Goal: Task Accomplishment & Management: Manage account settings

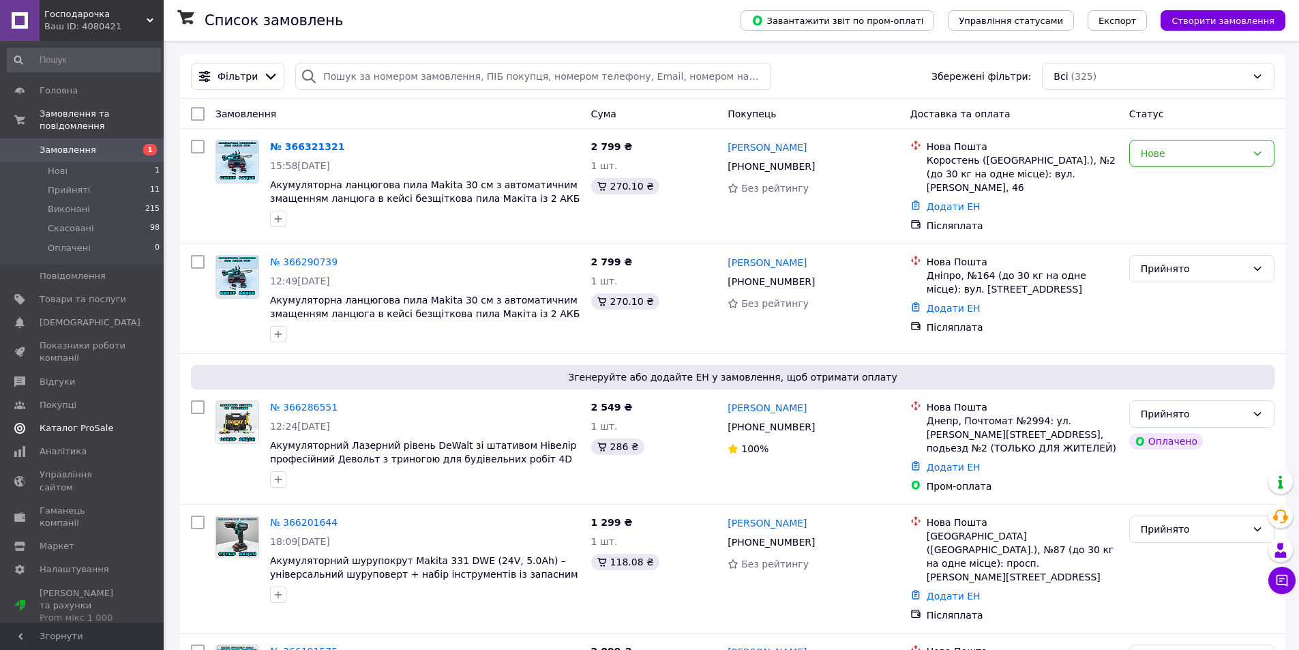
click at [53, 422] on span "Каталог ProSale" at bounding box center [77, 428] width 74 height 12
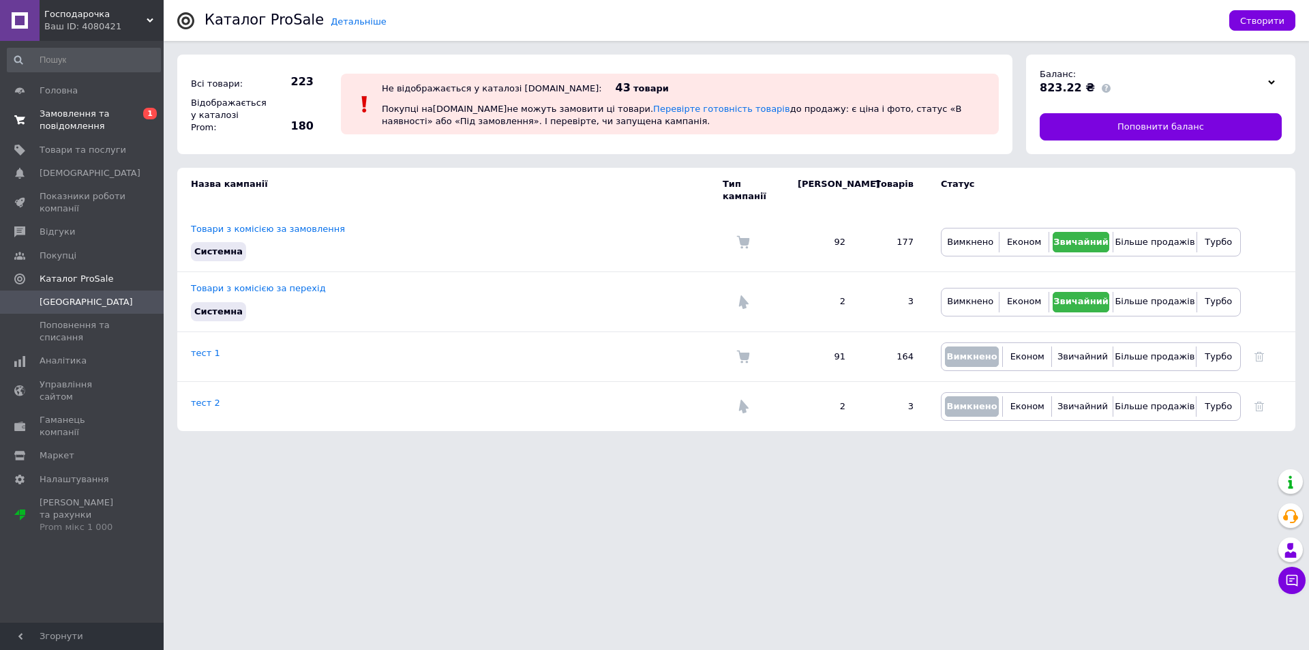
click at [81, 127] on span "Замовлення та повідомлення" at bounding box center [83, 120] width 87 height 25
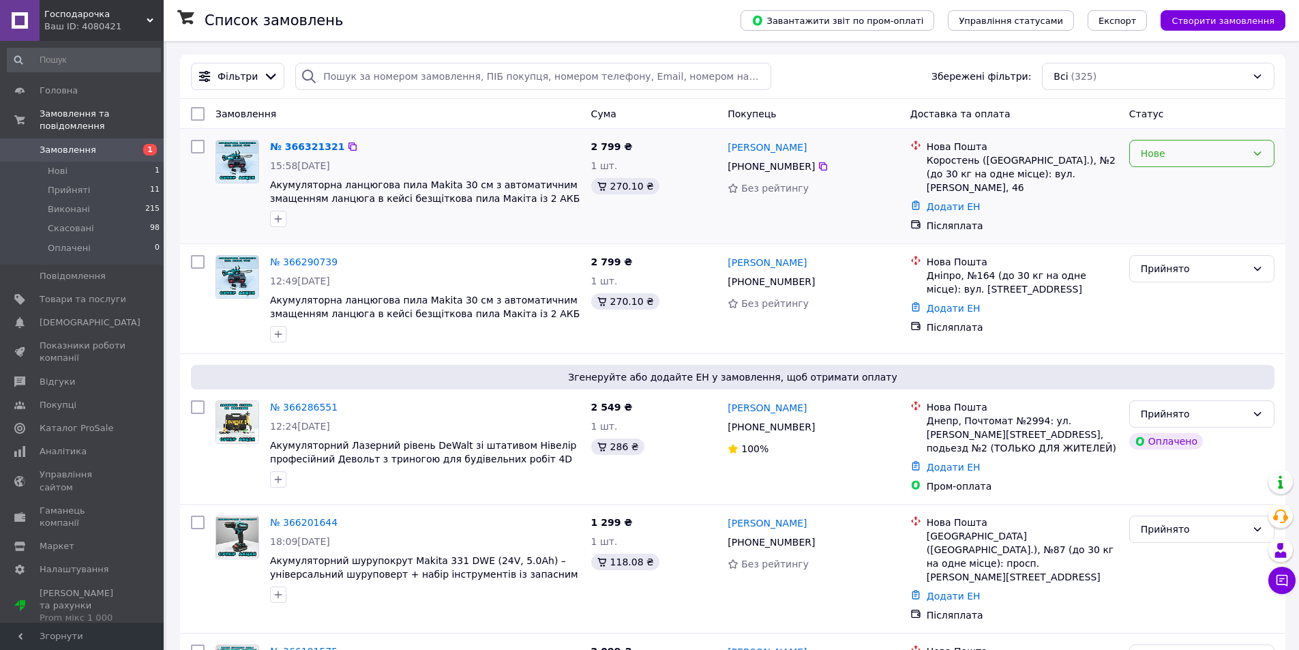
click at [1261, 153] on icon at bounding box center [1258, 153] width 8 height 4
click at [1203, 181] on li "Прийнято" at bounding box center [1202, 183] width 144 height 25
click at [340, 146] on icon at bounding box center [345, 146] width 11 height 11
drag, startPoint x: 803, startPoint y: 147, endPoint x: 728, endPoint y: 147, distance: 75.0
click at [728, 147] on div "[PERSON_NAME]" at bounding box center [813, 146] width 174 height 17
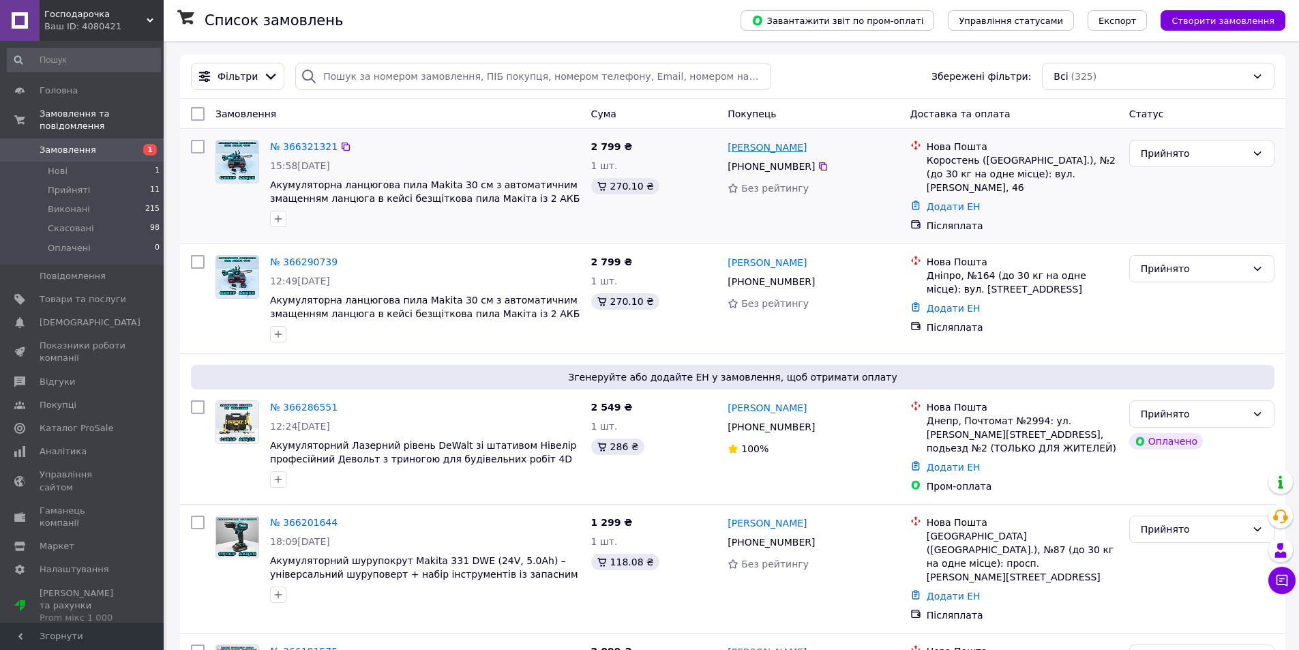
copy link "[PERSON_NAME]"
click at [299, 148] on link "№ 366321321" at bounding box center [304, 146] width 68 height 11
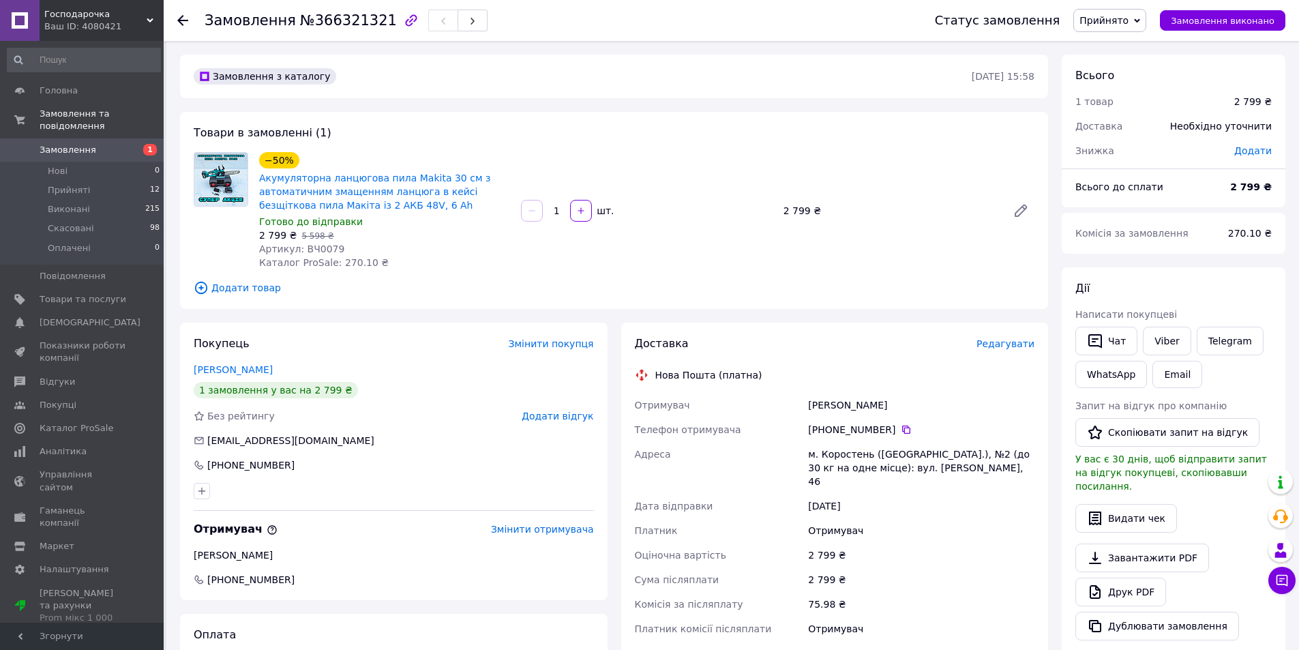
drag, startPoint x: 807, startPoint y: 406, endPoint x: 880, endPoint y: 406, distance: 72.3
click at [880, 406] on div "Медина Наталья" at bounding box center [921, 405] width 232 height 25
copy div "Медина Наталья"
click at [901, 429] on icon at bounding box center [906, 429] width 11 height 11
drag, startPoint x: 963, startPoint y: 466, endPoint x: 811, endPoint y: 459, distance: 152.2
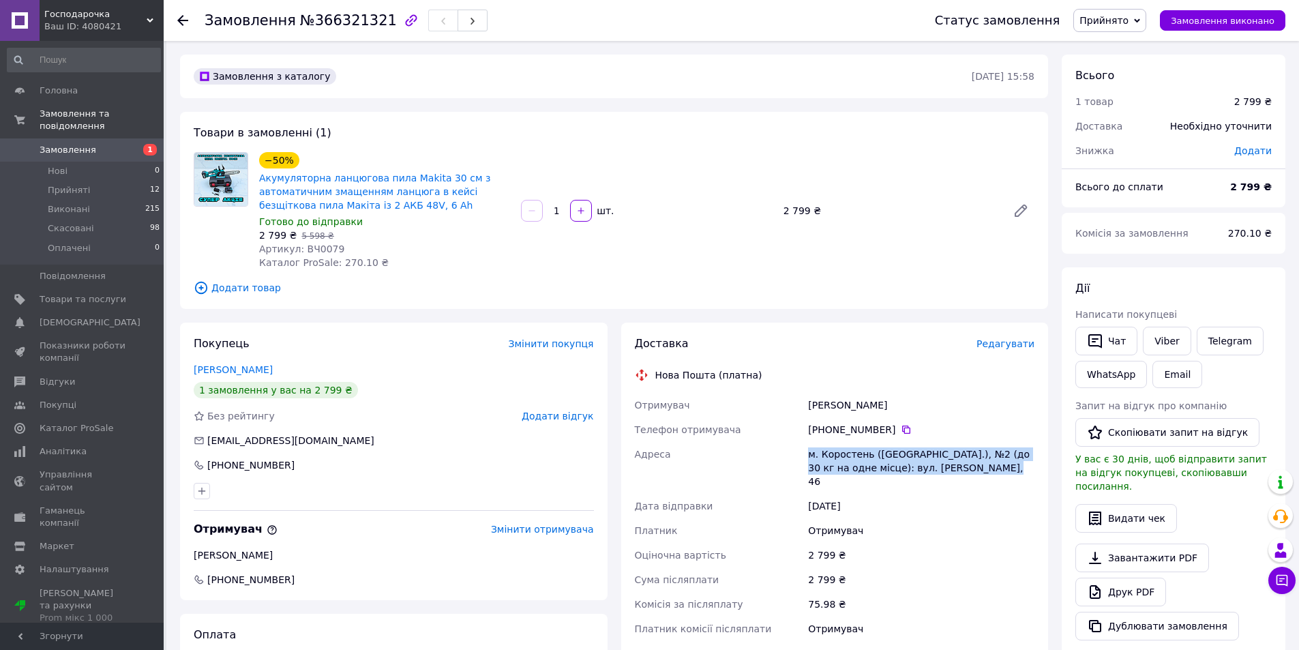
click at [811, 459] on div "м. Коростень (Житомирська обл.), №2 (до 30 кг на одне місце): вул. Сосновського…" at bounding box center [921, 468] width 232 height 52
copy div "м. Коростень (Житомирська обл.), №2 (до 30 кг на одне місце): вул. Сосновського…"
click at [500, 275] on div "Товари в замовленні (1) −50% Акумуляторна ланцюгова пила Makita 30 см з автомат…" at bounding box center [614, 210] width 868 height 197
click at [180, 18] on use at bounding box center [182, 20] width 11 height 11
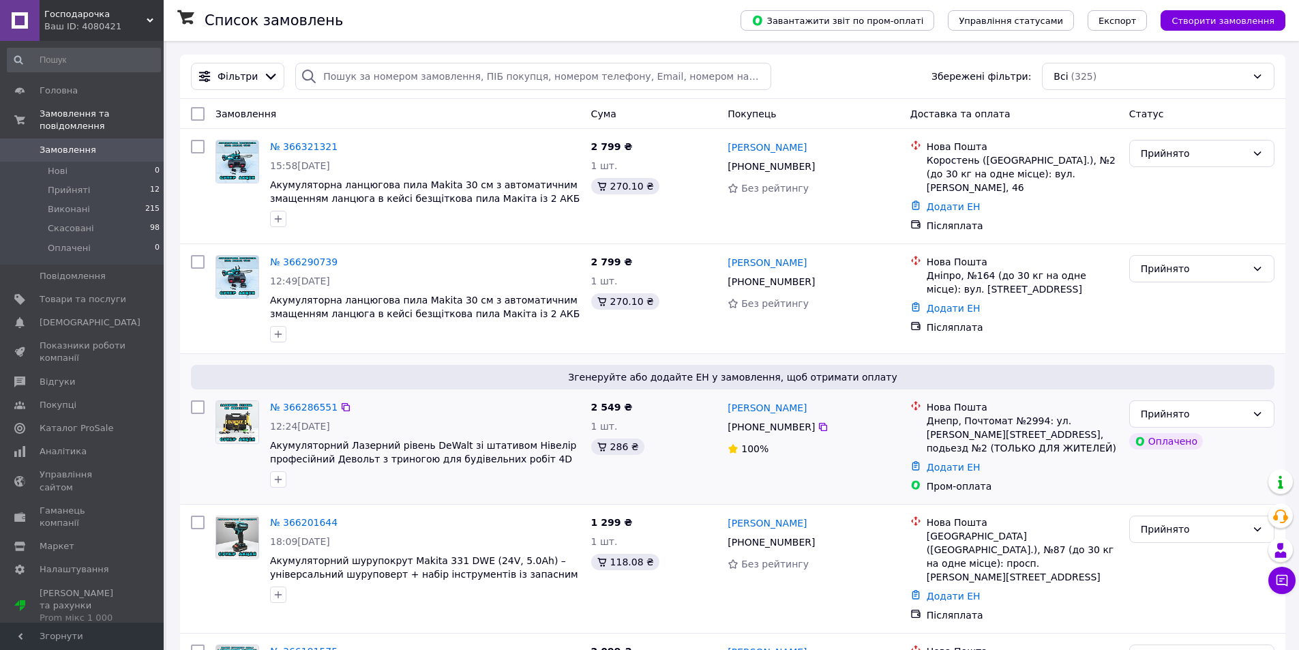
scroll to position [569, 0]
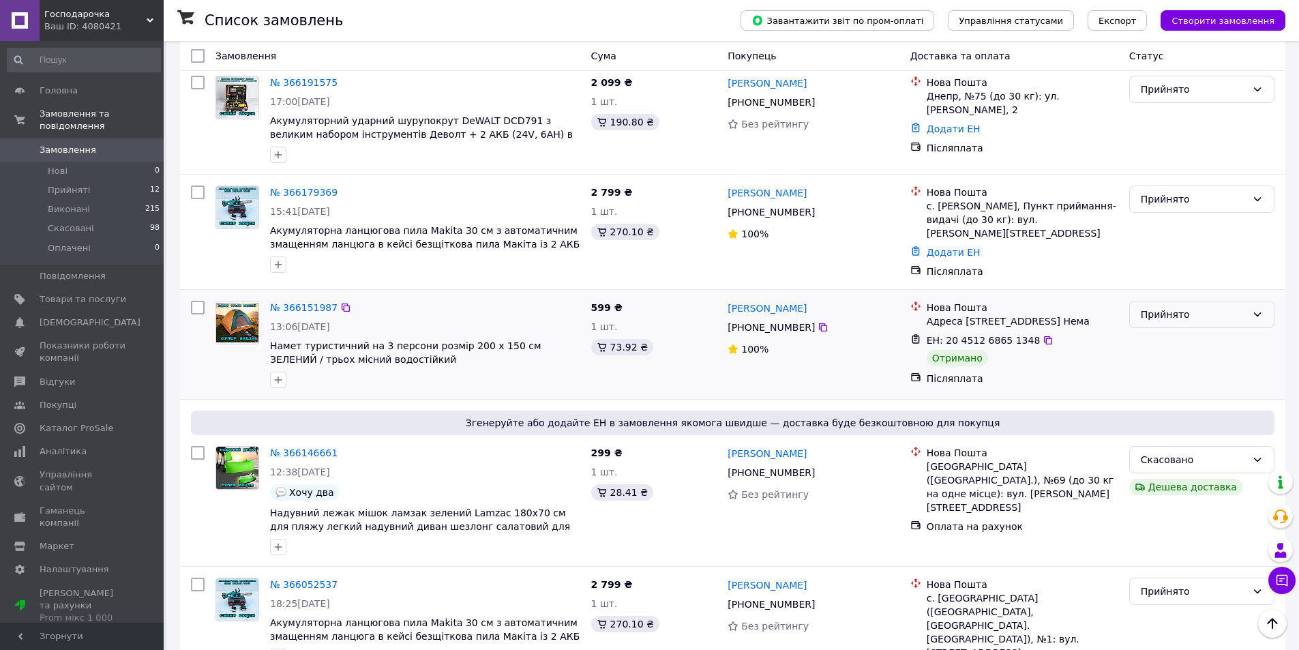
click at [1259, 312] on icon at bounding box center [1258, 314] width 8 height 4
click at [1201, 314] on li "Виконано" at bounding box center [1202, 314] width 144 height 25
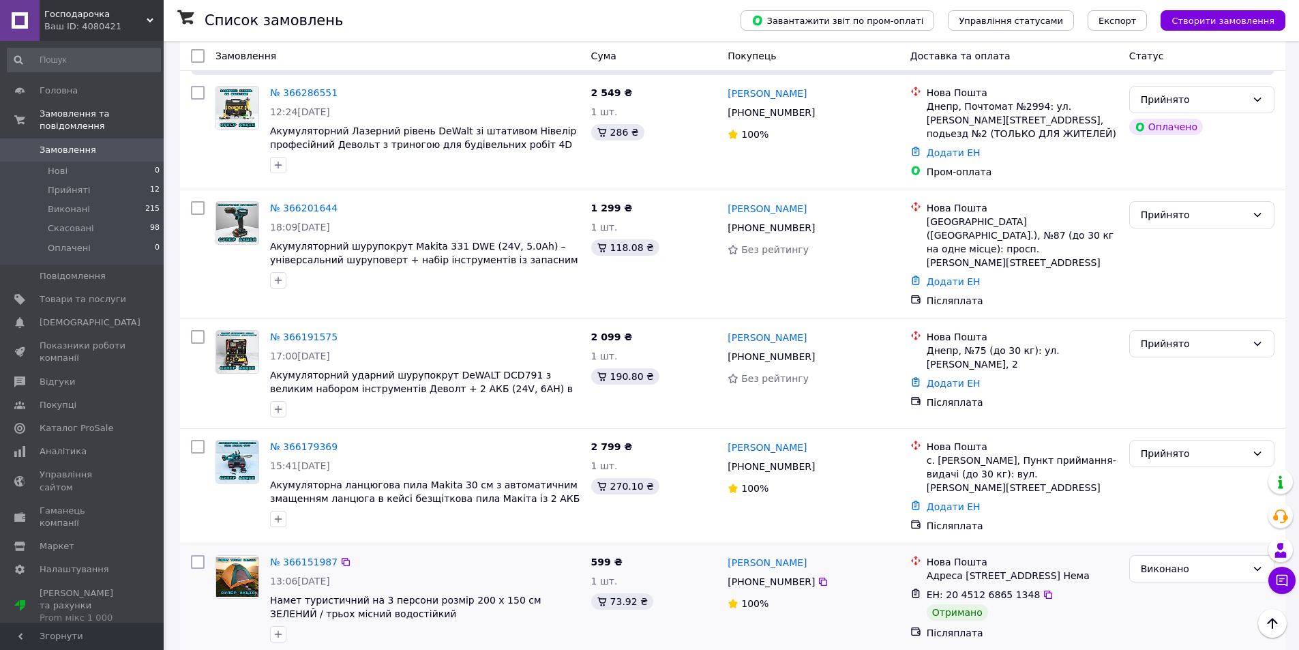
scroll to position [0, 0]
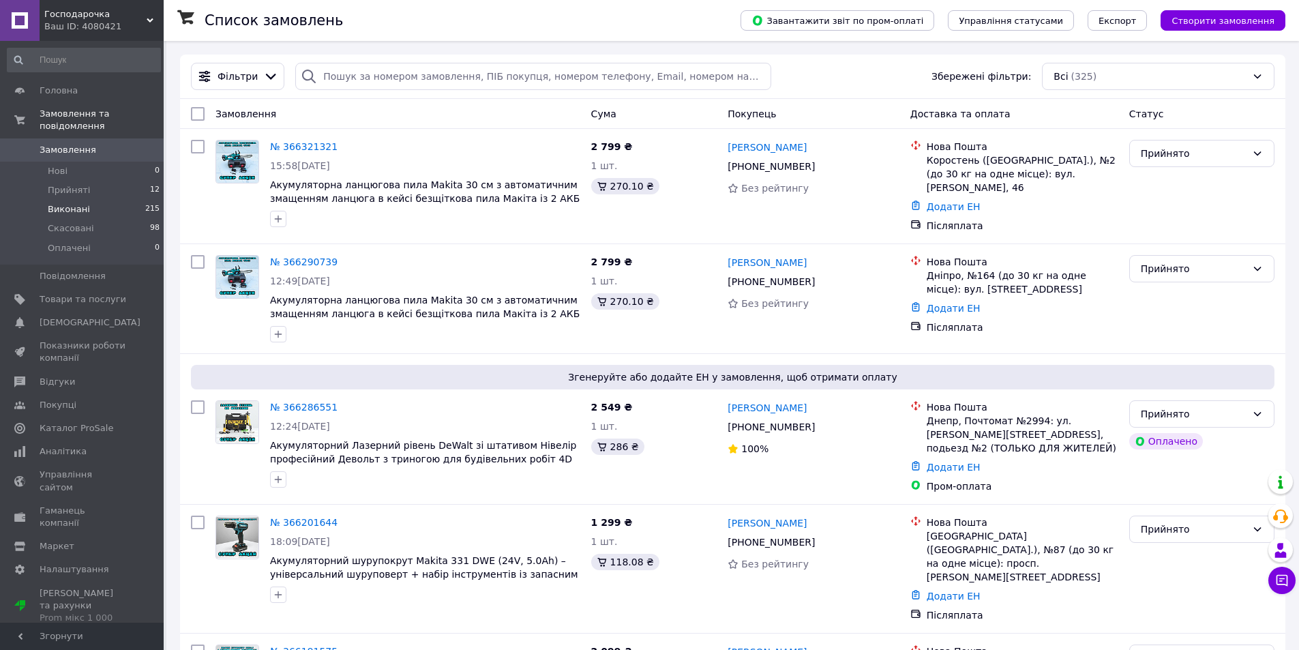
click at [63, 203] on span "Виконані" at bounding box center [69, 209] width 42 height 12
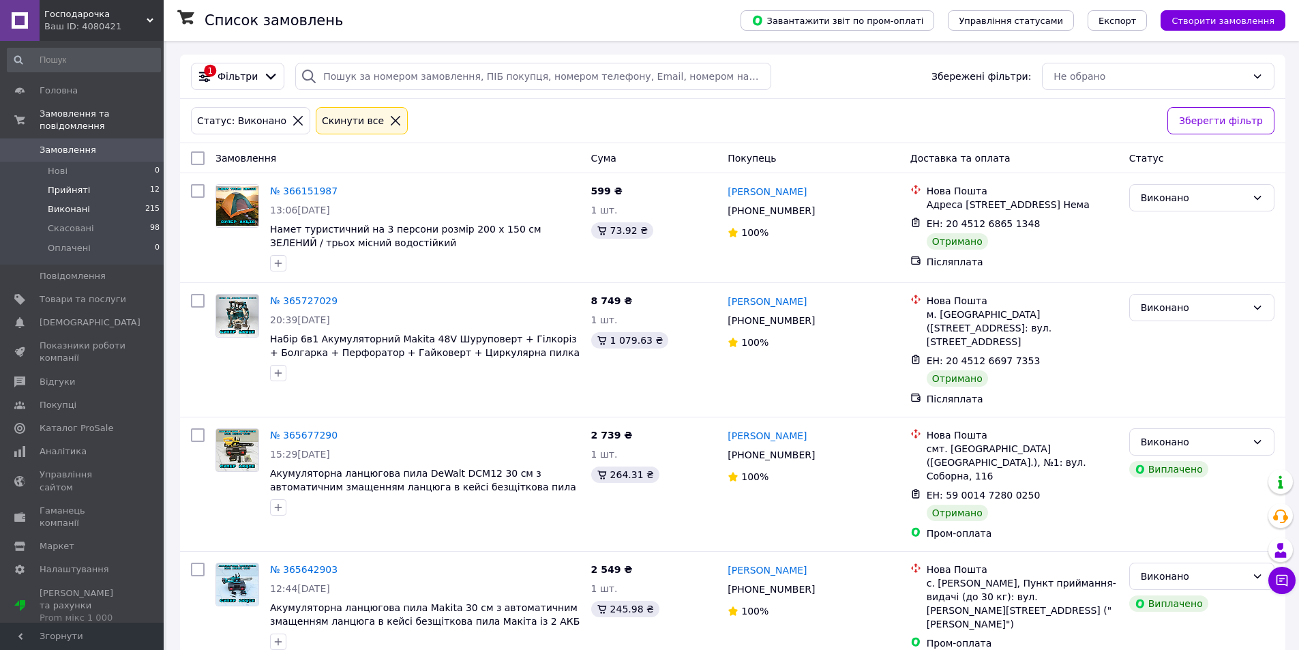
click at [76, 184] on span "Прийняті" at bounding box center [69, 190] width 42 height 12
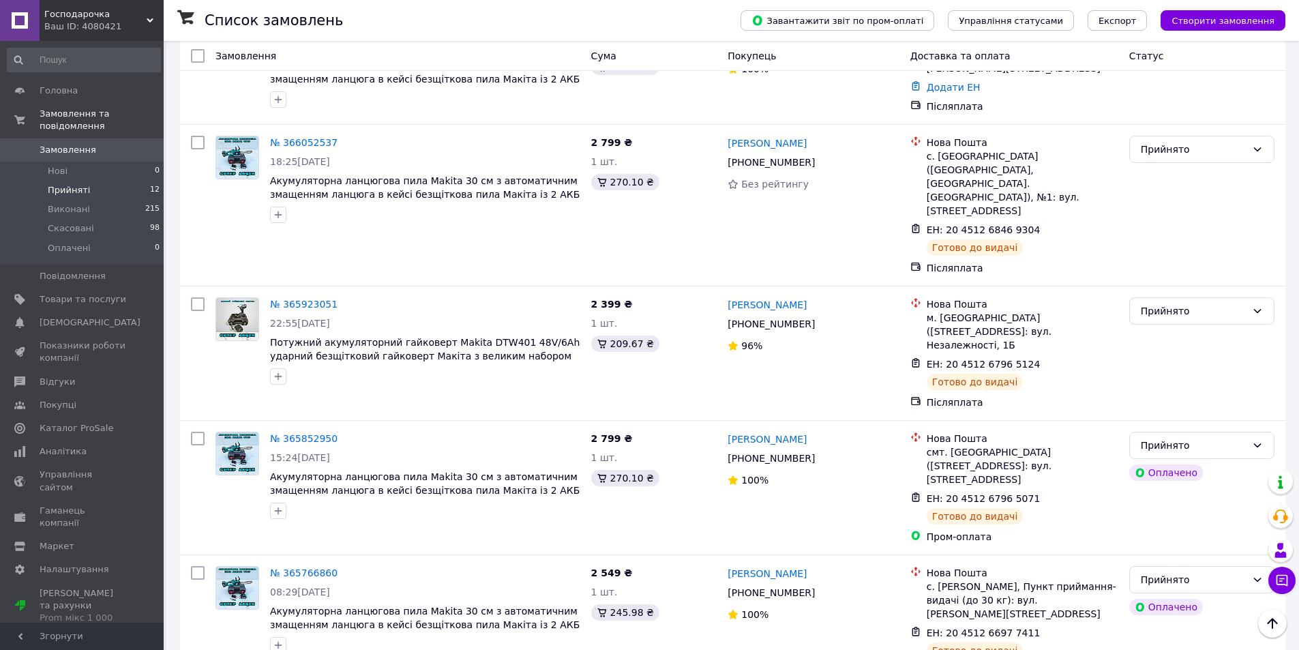
scroll to position [867, 0]
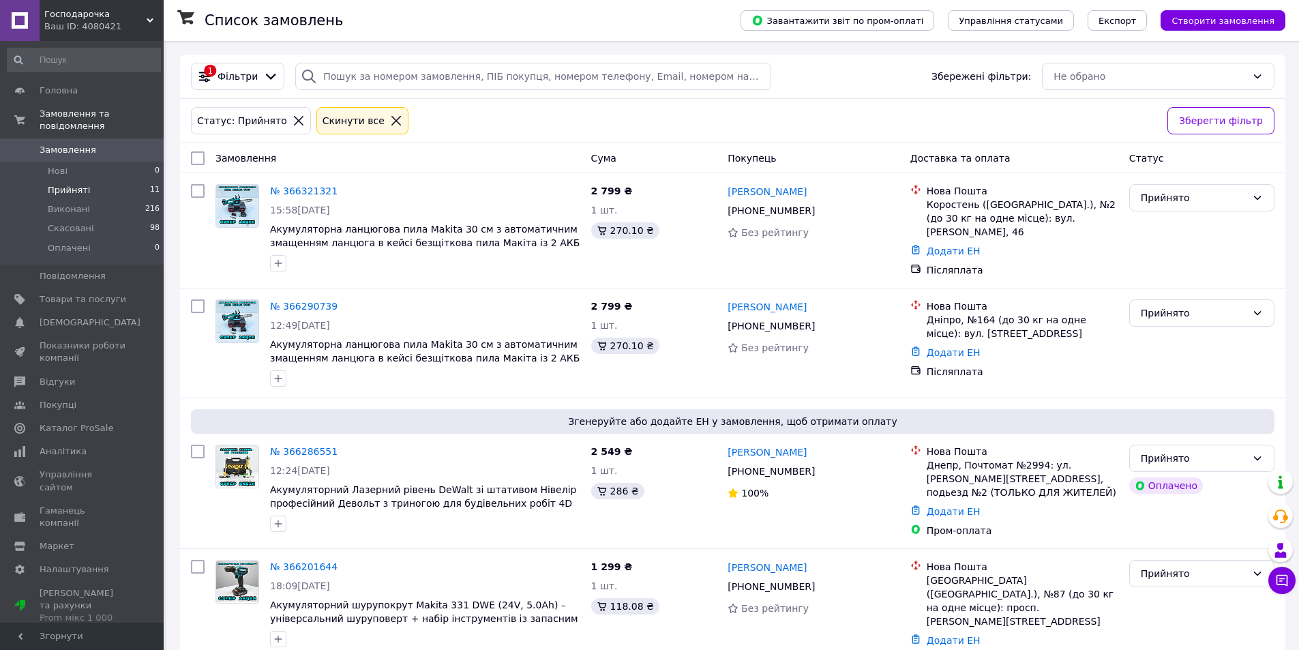
click at [390, 117] on icon at bounding box center [396, 121] width 12 height 12
